Goal: Task Accomplishment & Management: Manage account settings

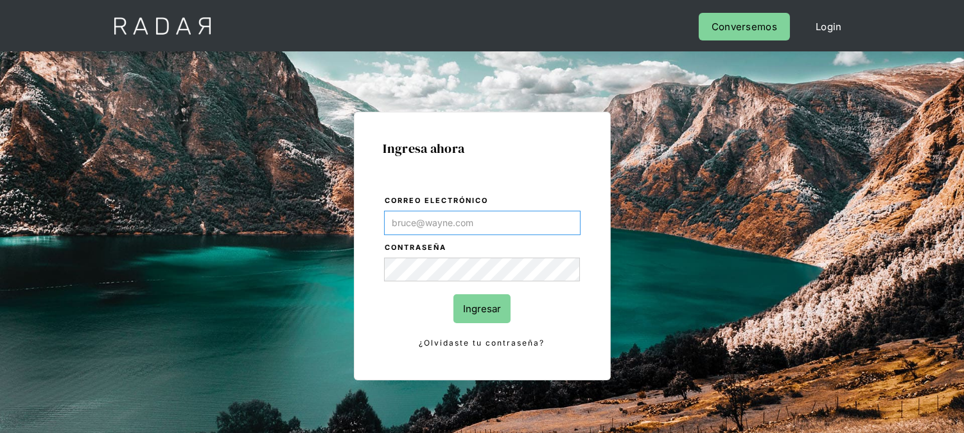
type input "[EMAIL_ADDRESS][DOMAIN_NAME]"
click at [476, 309] on input "Ingresar" at bounding box center [481, 308] width 57 height 29
